Goal: Task Accomplishment & Management: Complete application form

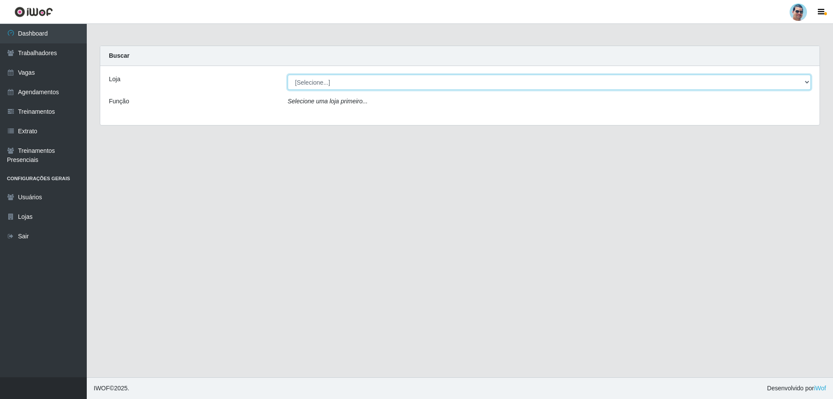
click at [764, 83] on select "[Selecione...] Mercadinho Extrabom" at bounding box center [549, 82] width 523 height 15
select select "175"
click at [288, 75] on select "[Selecione...] Mercadinho Extrabom" at bounding box center [549, 82] width 523 height 15
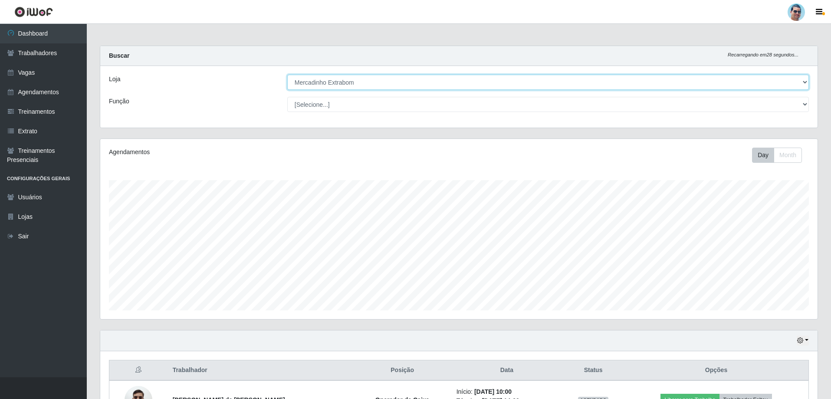
scroll to position [180, 717]
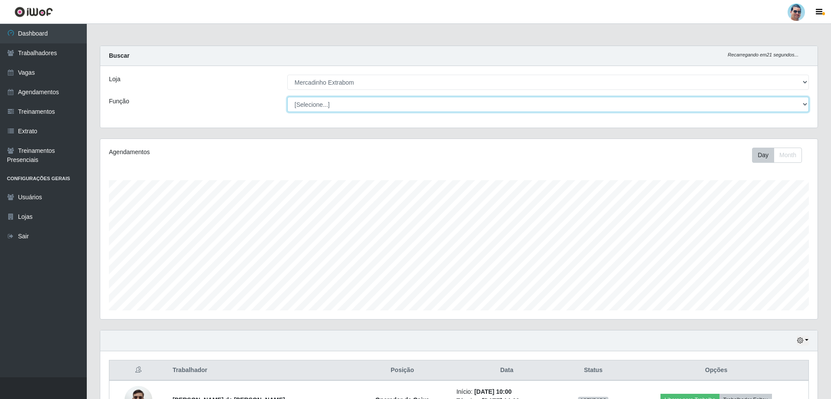
click at [311, 105] on select "[Selecione...] ASG ASG + ASG ++ Balconista Balconista + Balconista ++ Carregado…" at bounding box center [548, 104] width 522 height 15
click at [228, 78] on div "Loja" at bounding box center [191, 82] width 178 height 15
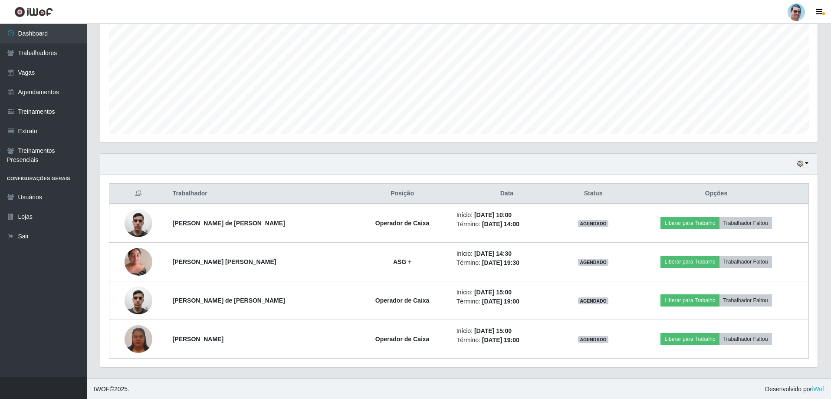
scroll to position [177, 0]
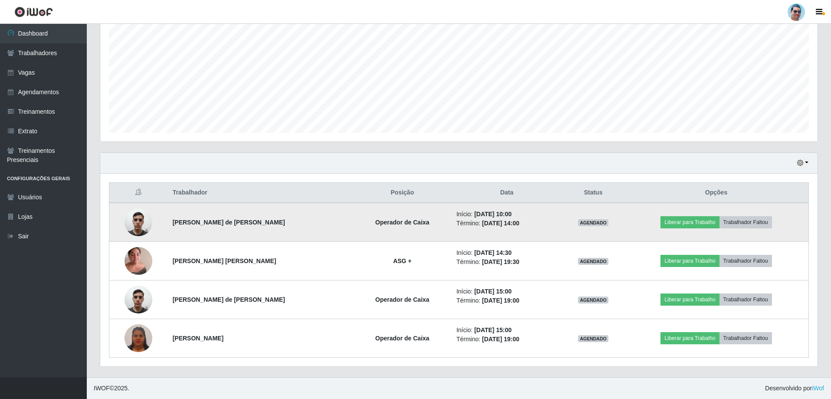
click at [131, 226] on img at bounding box center [139, 222] width 28 height 37
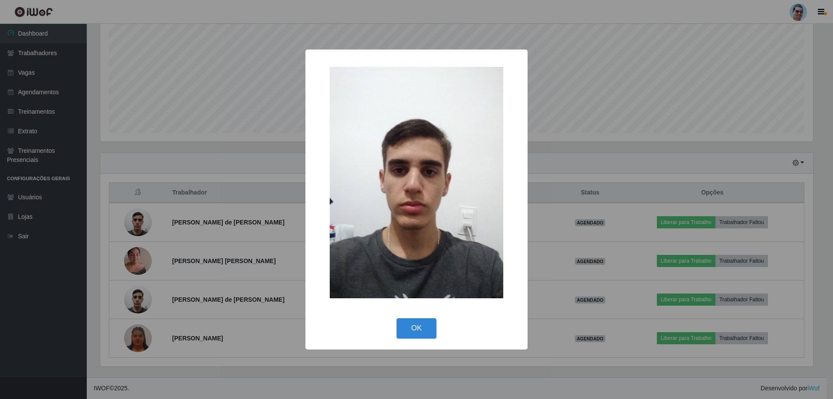
click at [132, 226] on div "× OK Cancel" at bounding box center [416, 199] width 833 height 399
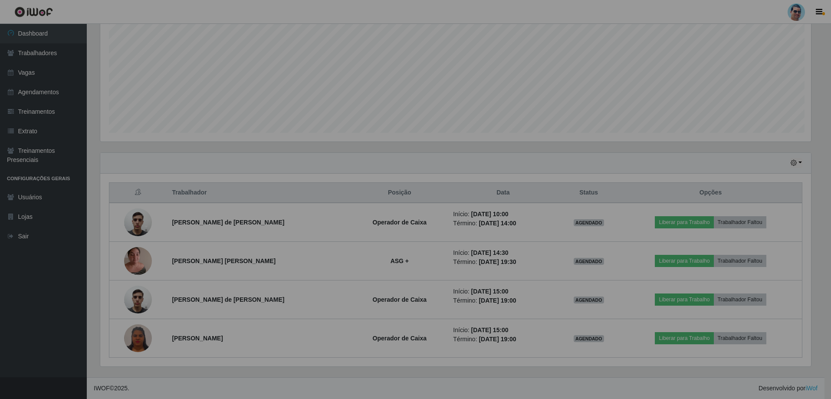
scroll to position [180, 717]
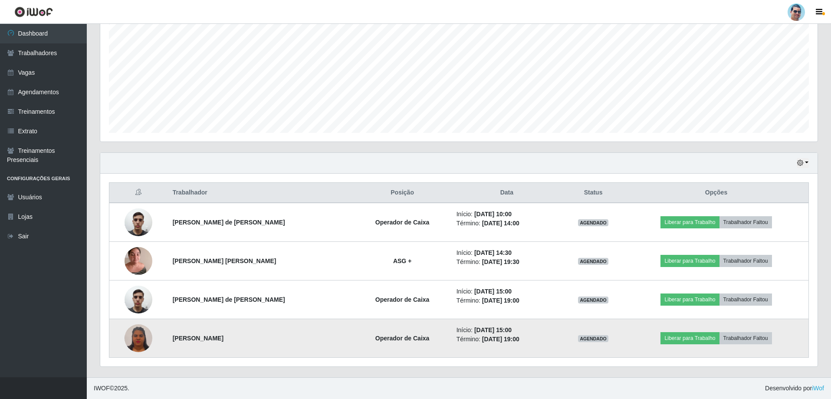
click at [128, 338] on img at bounding box center [139, 338] width 28 height 30
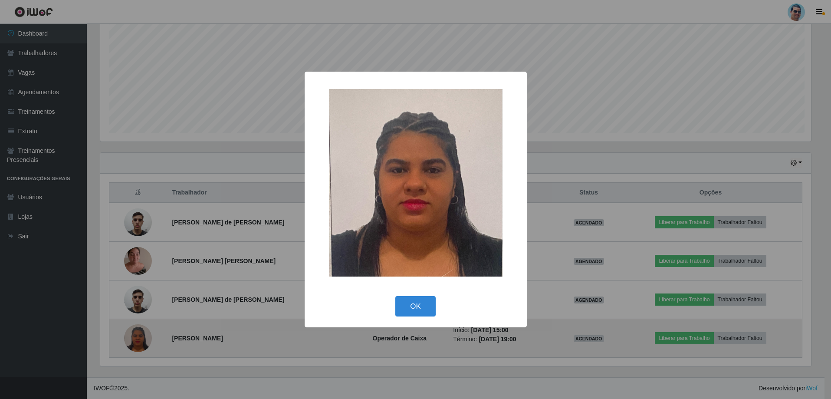
scroll to position [180, 713]
click at [128, 338] on div "× OK Cancel" at bounding box center [416, 199] width 833 height 399
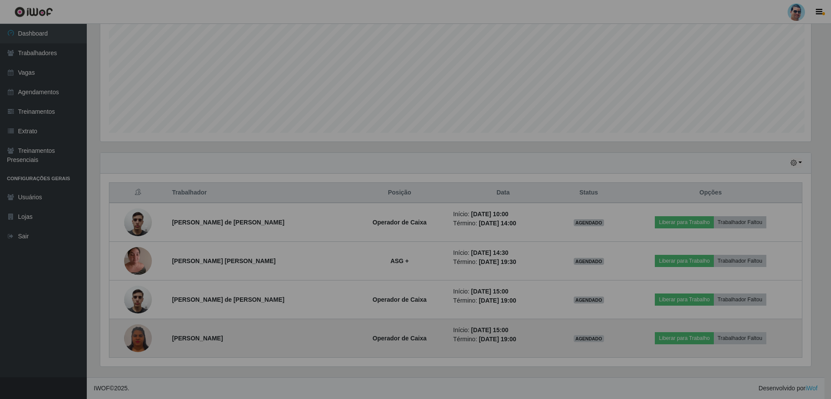
scroll to position [180, 717]
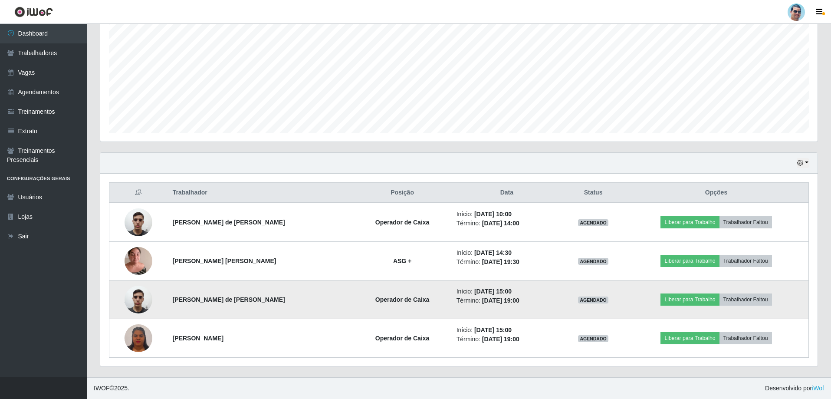
click at [140, 306] on img at bounding box center [139, 299] width 28 height 37
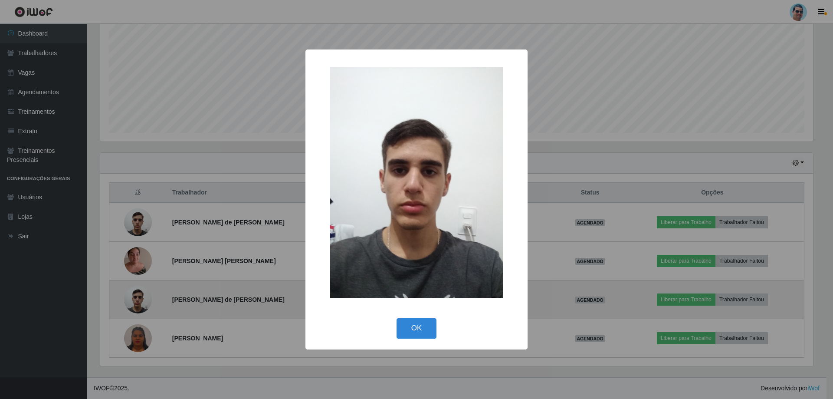
click at [140, 306] on div "× OK Cancel" at bounding box center [416, 199] width 833 height 399
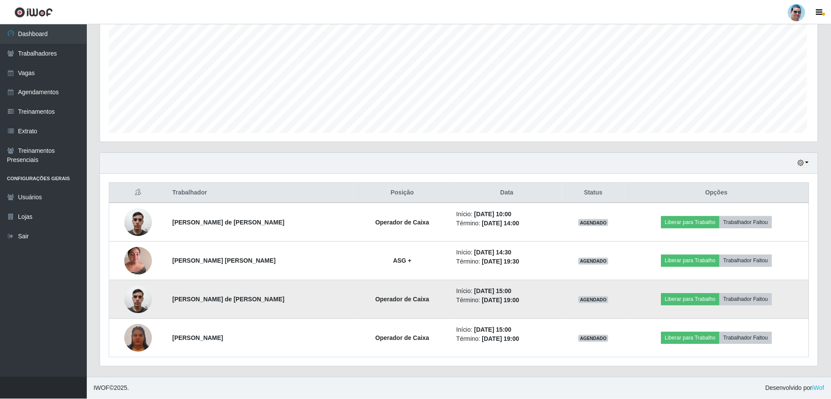
scroll to position [180, 717]
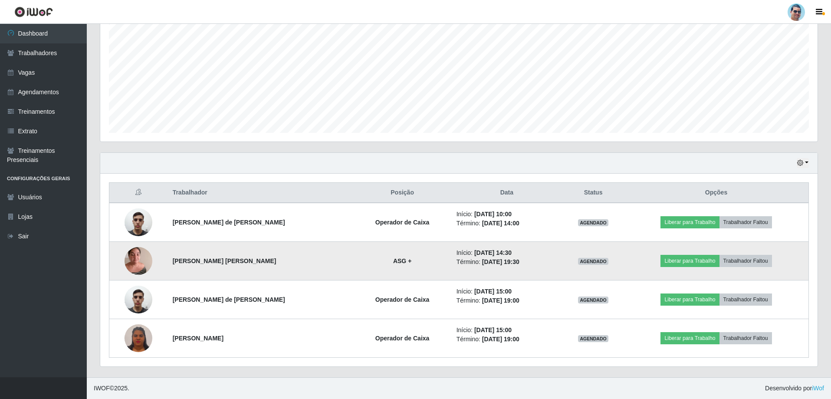
click at [138, 257] on img at bounding box center [139, 260] width 28 height 37
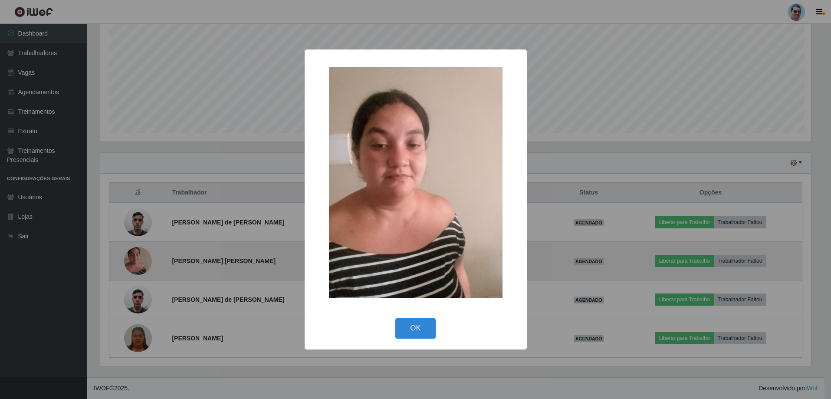
scroll to position [180, 713]
click at [138, 257] on div "× OK Cancel" at bounding box center [416, 199] width 833 height 399
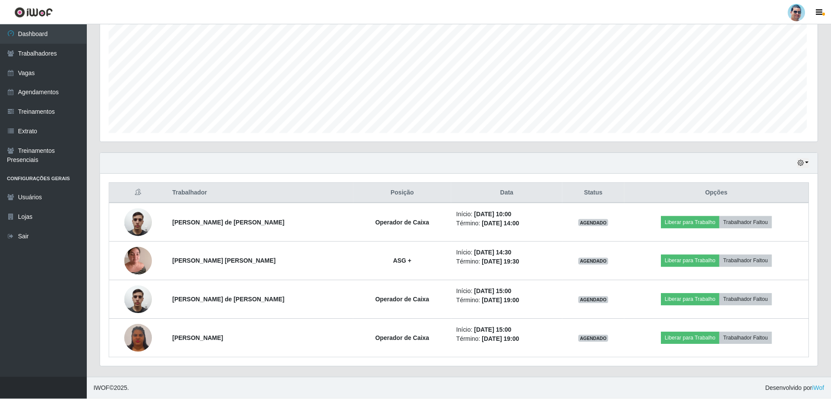
scroll to position [180, 717]
